Goal: Transaction & Acquisition: Purchase product/service

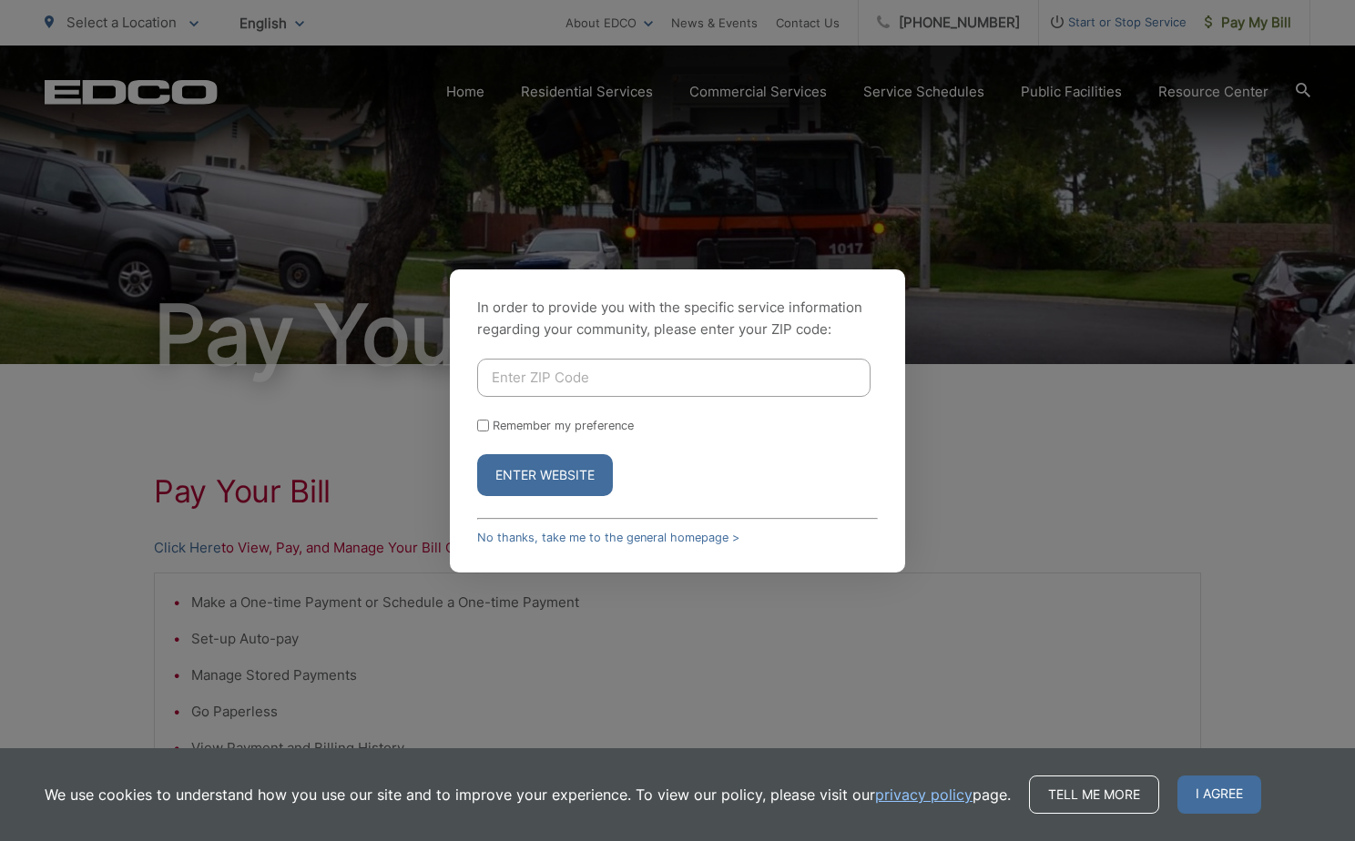
click at [543, 383] on input "Enter ZIP Code" at bounding box center [673, 378] width 393 height 38
type input "92024"
click at [477, 454] on button "Enter Website" at bounding box center [545, 475] width 136 height 42
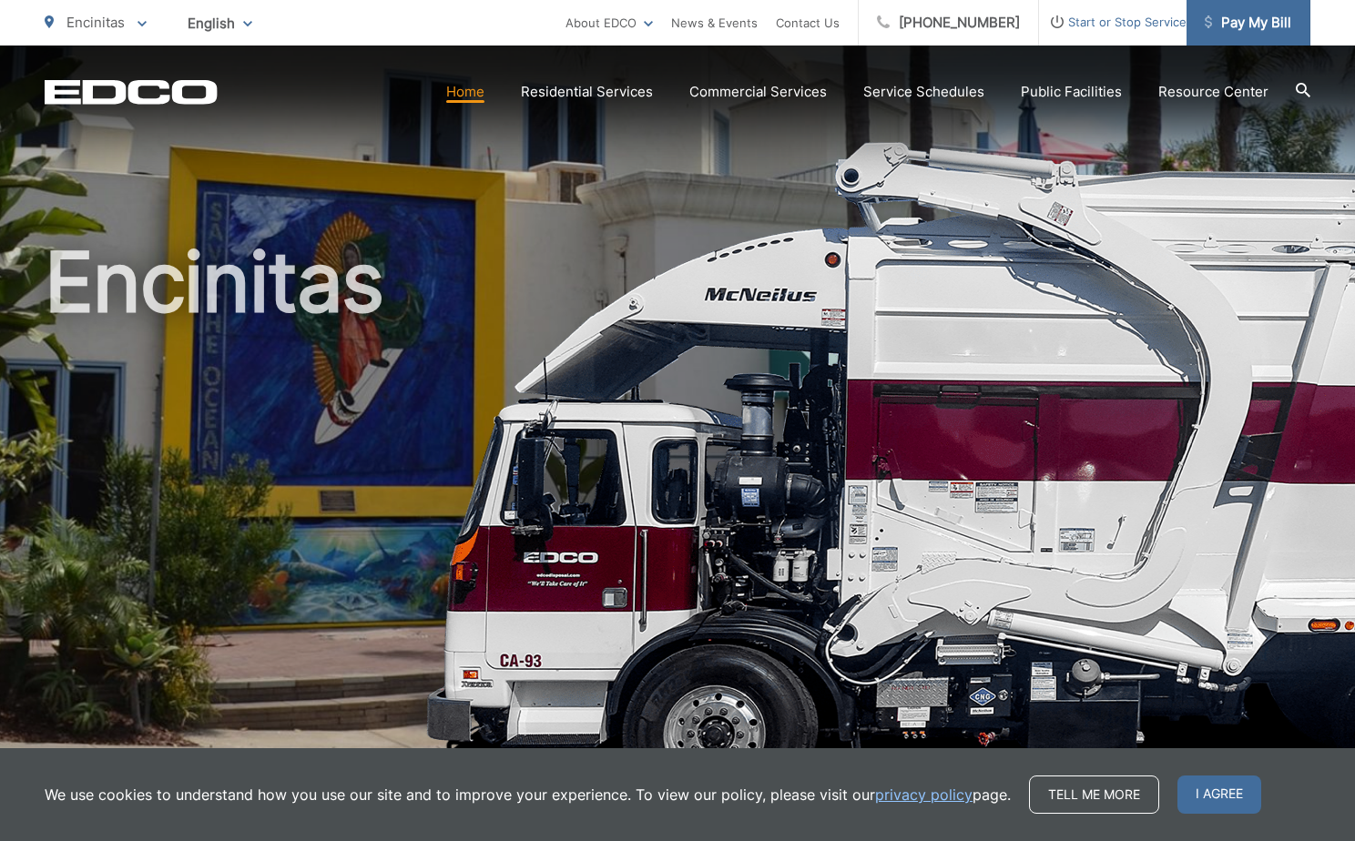
click at [1249, 23] on span "Pay My Bill" at bounding box center [1247, 23] width 86 height 22
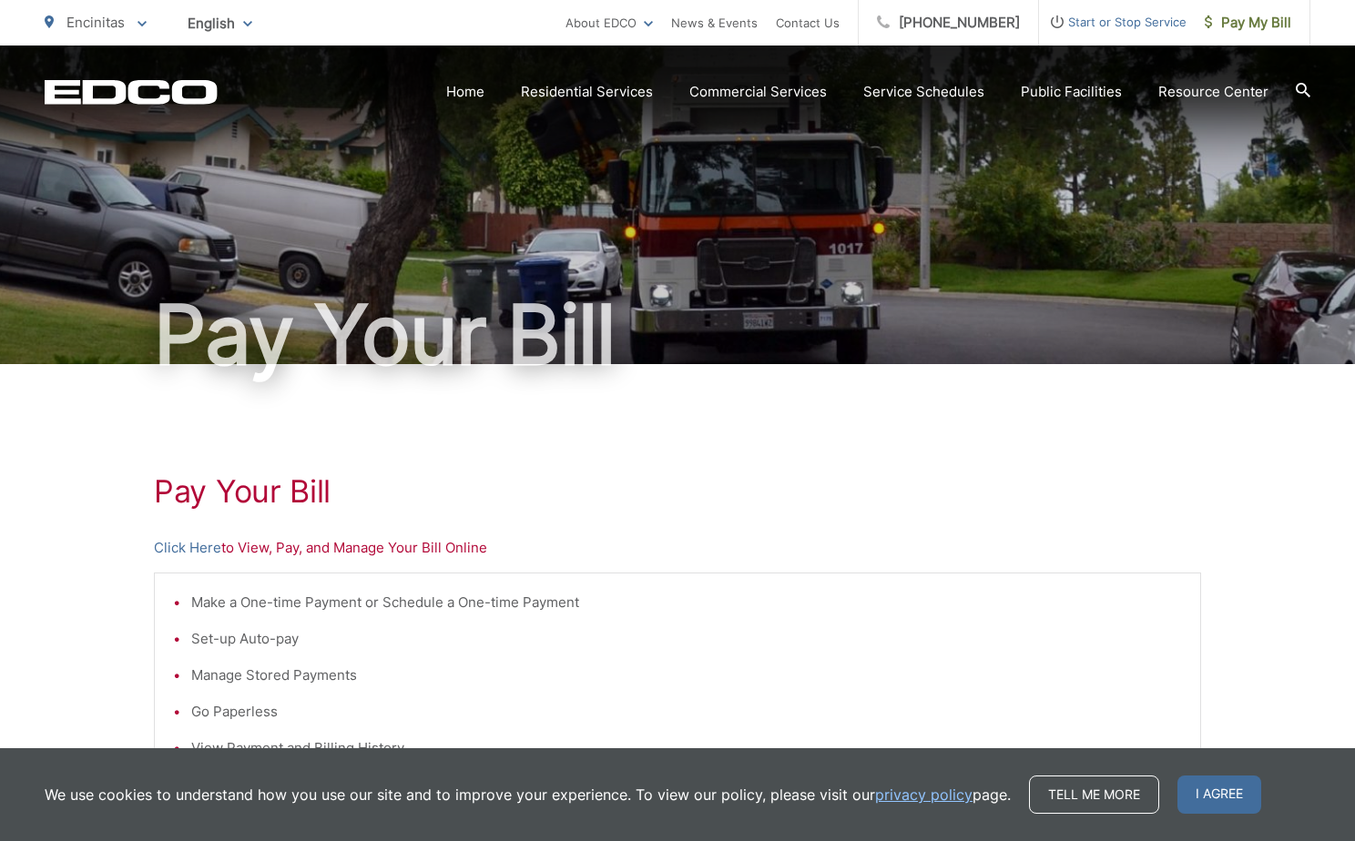
click at [256, 547] on p "Click Here to View, Pay, and Manage Your Bill Online" at bounding box center [677, 548] width 1047 height 22
click at [348, 557] on p "Click Here to View, Pay, and Manage Your Bill Online" at bounding box center [677, 548] width 1047 height 22
click at [183, 547] on link "Click Here" at bounding box center [187, 548] width 67 height 22
